Goal: Task Accomplishment & Management: Manage account settings

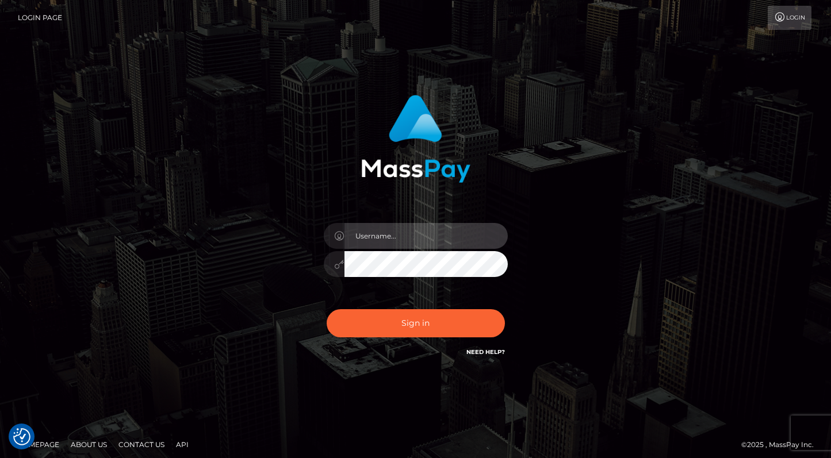
type input "saraacait@gmail.com"
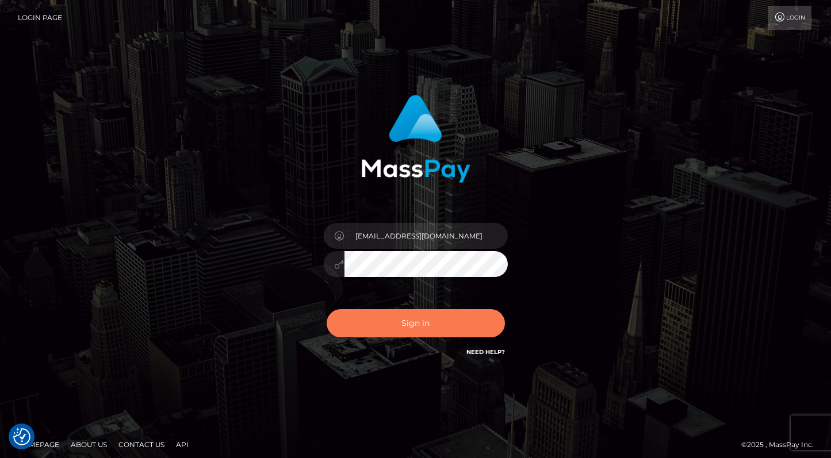
click at [389, 324] on button "Sign in" at bounding box center [416, 323] width 178 height 28
